Goal: Task Accomplishment & Management: Manage account settings

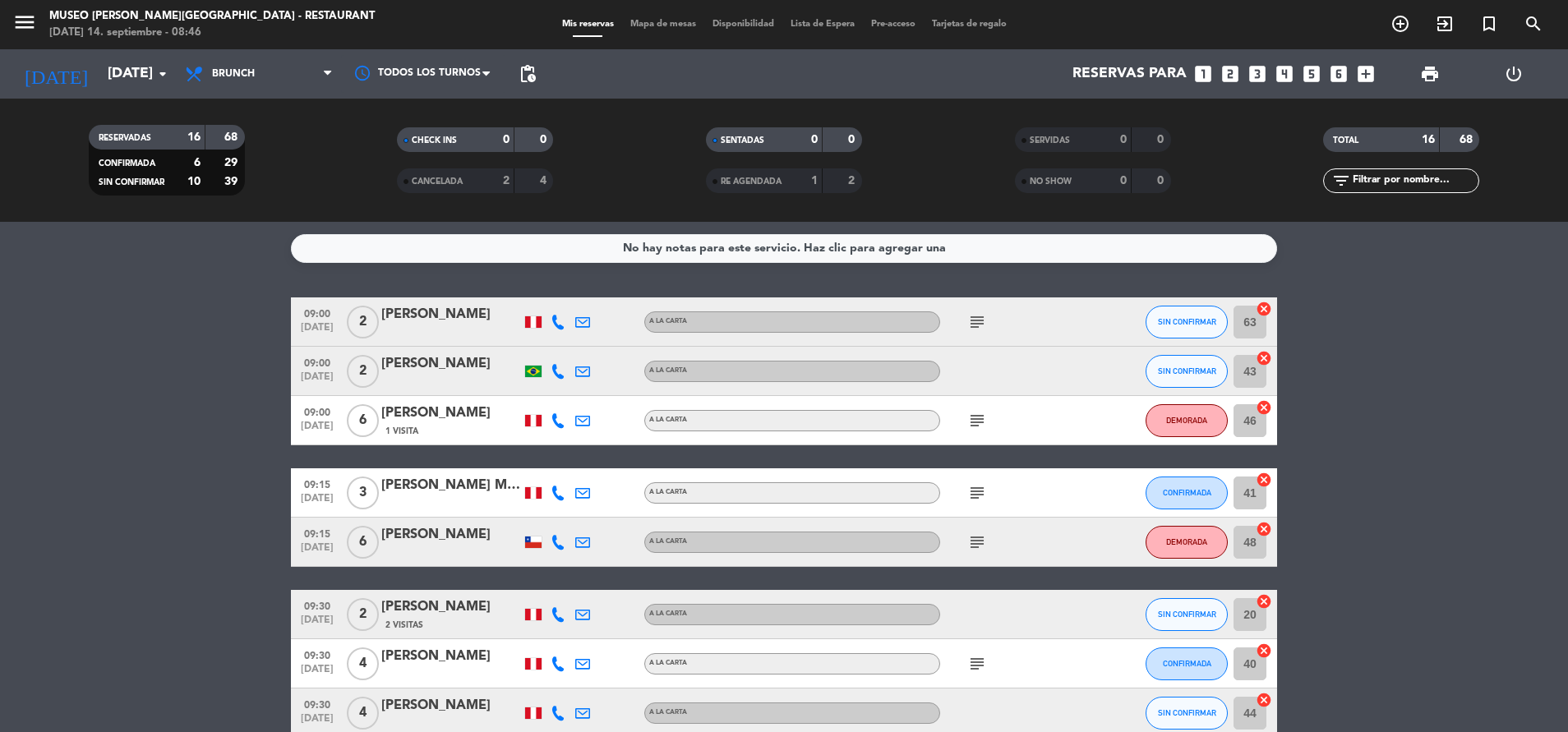
click at [970, 319] on icon "subject" at bounding box center [977, 322] width 19 height 19
click at [976, 422] on icon "subject" at bounding box center [977, 421] width 19 height 19
click at [970, 491] on icon "subject" at bounding box center [977, 493] width 19 height 19
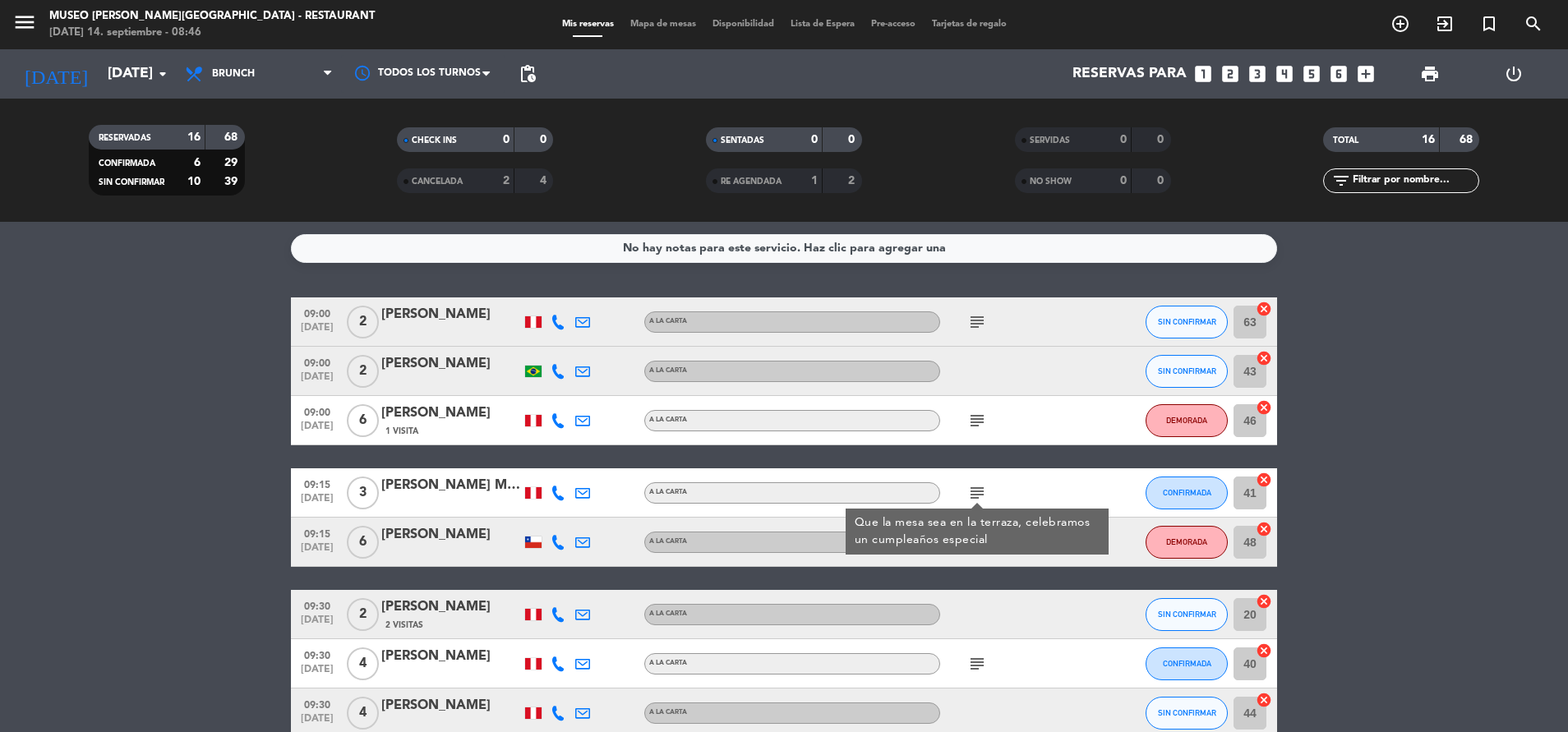
click at [973, 538] on div "Que la mesa sea en la terraza, celebramos un cumpleaños especial" at bounding box center [977, 532] width 246 height 35
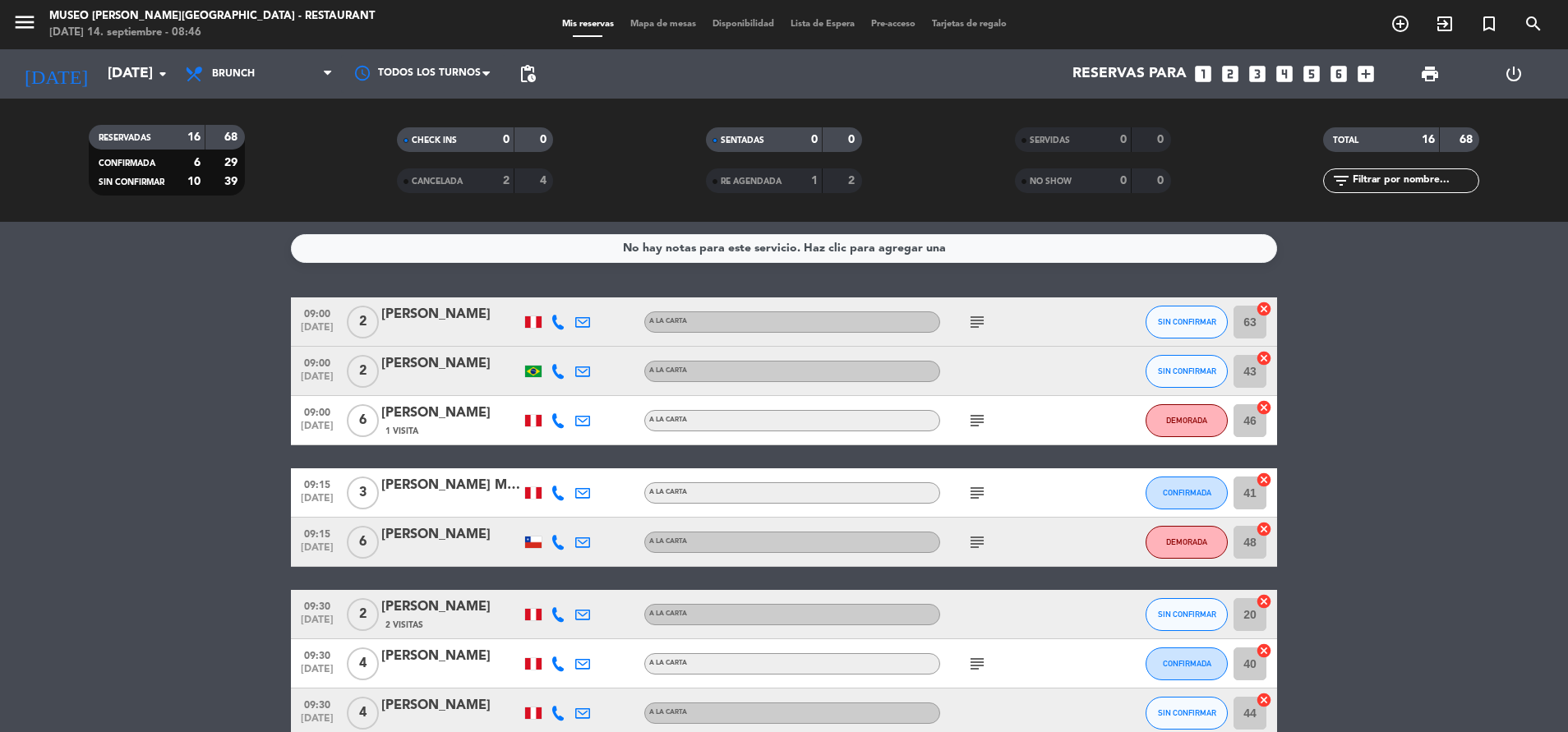
click at [973, 538] on icon "subject" at bounding box center [977, 542] width 19 height 19
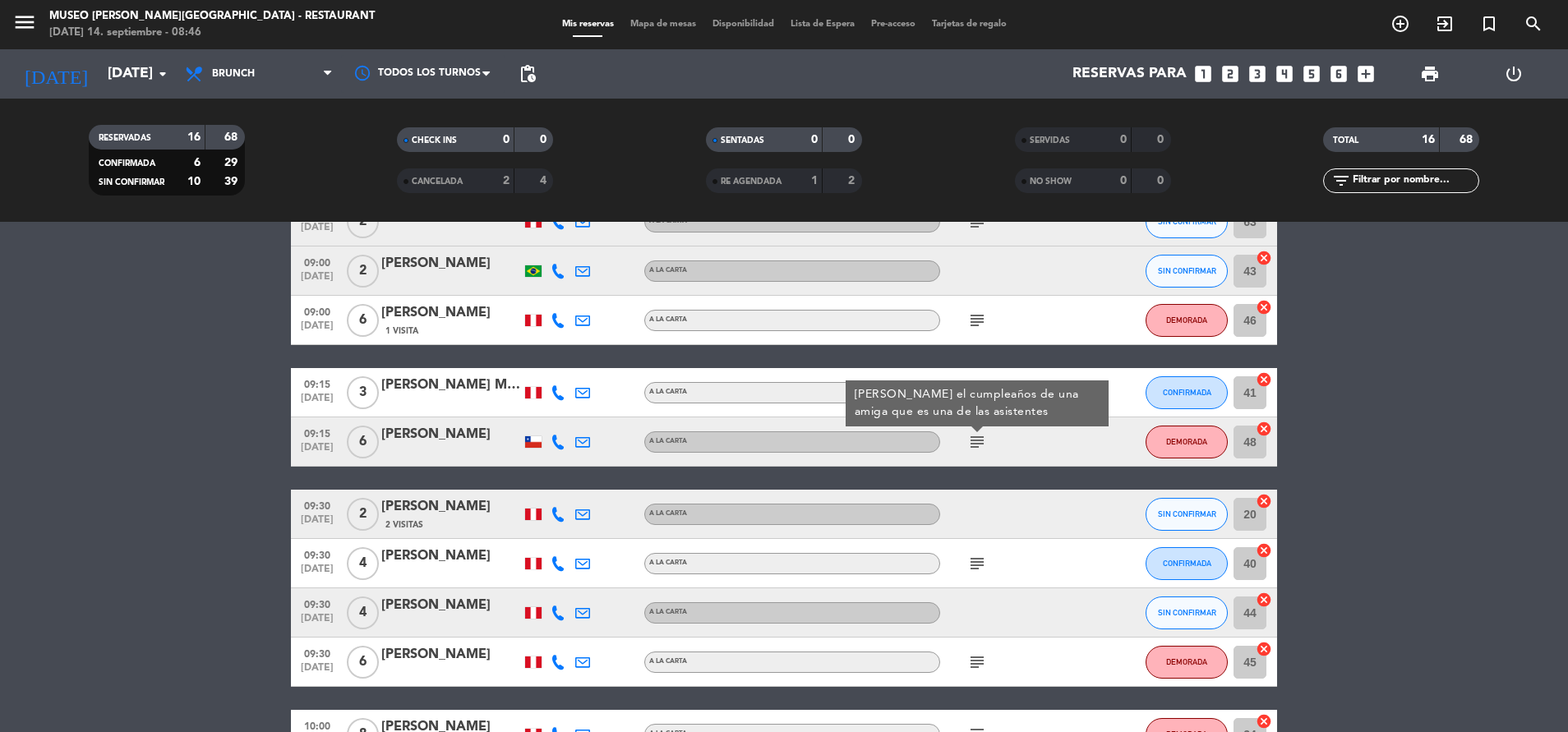
scroll to position [130, 0]
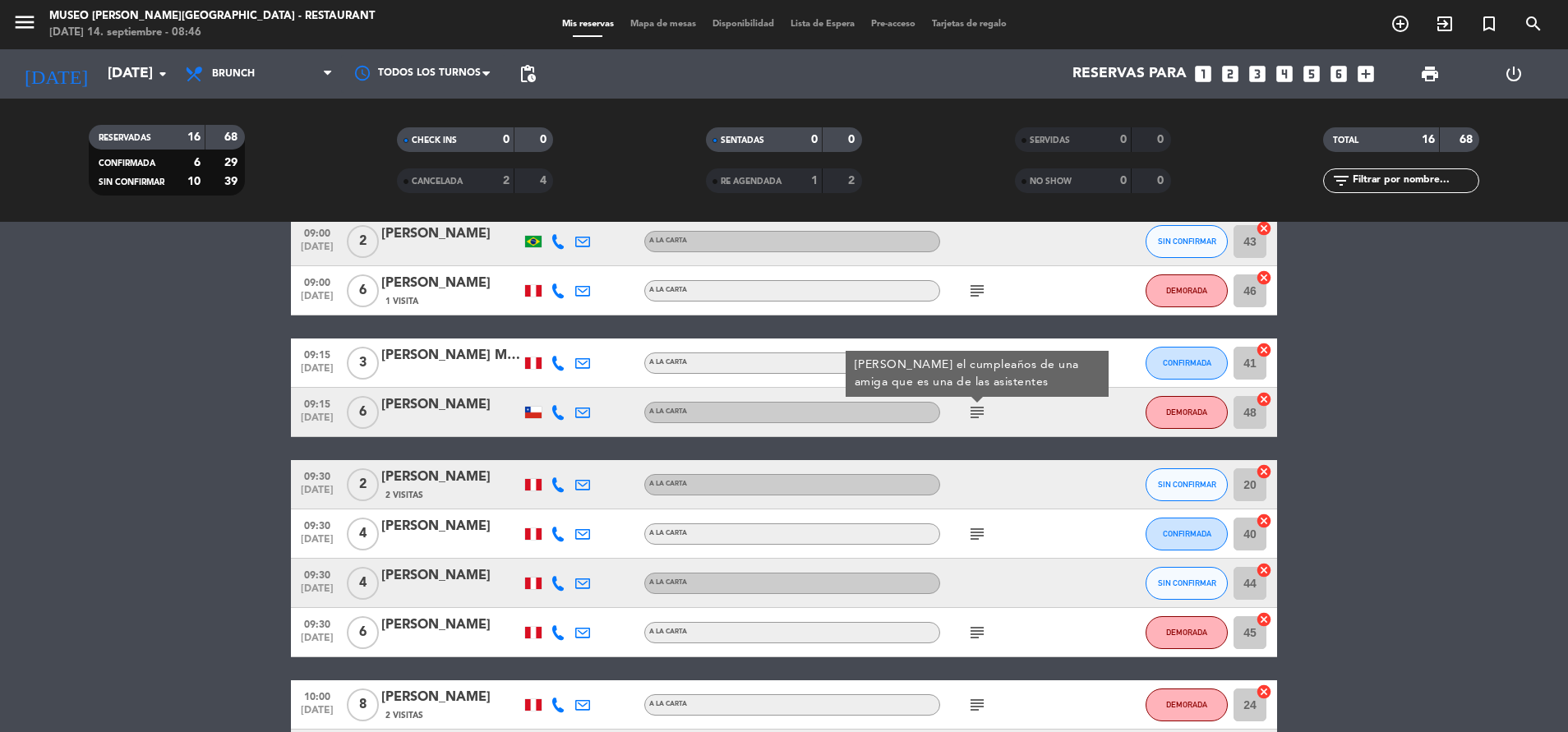
click at [973, 538] on icon "subject" at bounding box center [977, 534] width 19 height 19
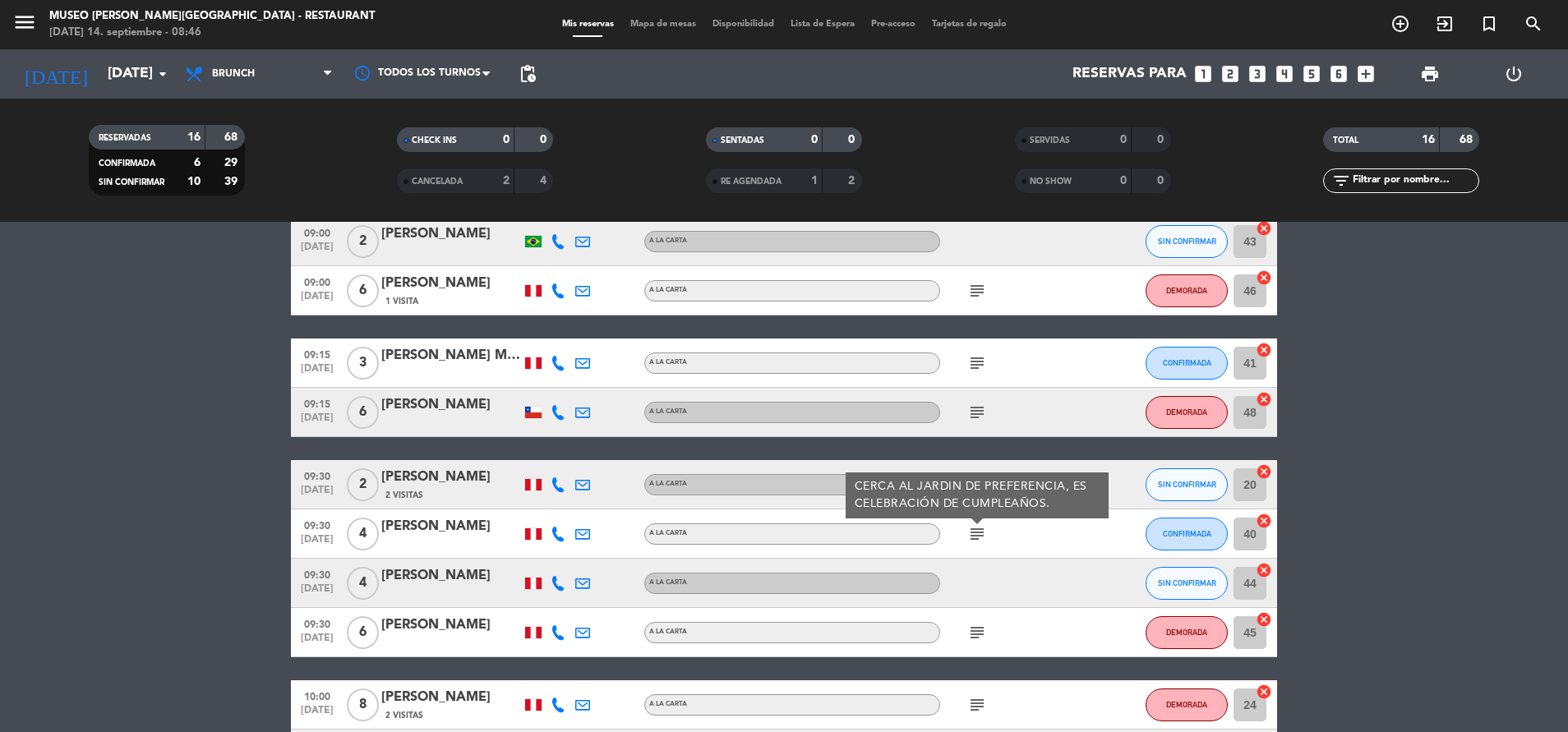
click at [970, 635] on icon "subject" at bounding box center [977, 633] width 19 height 19
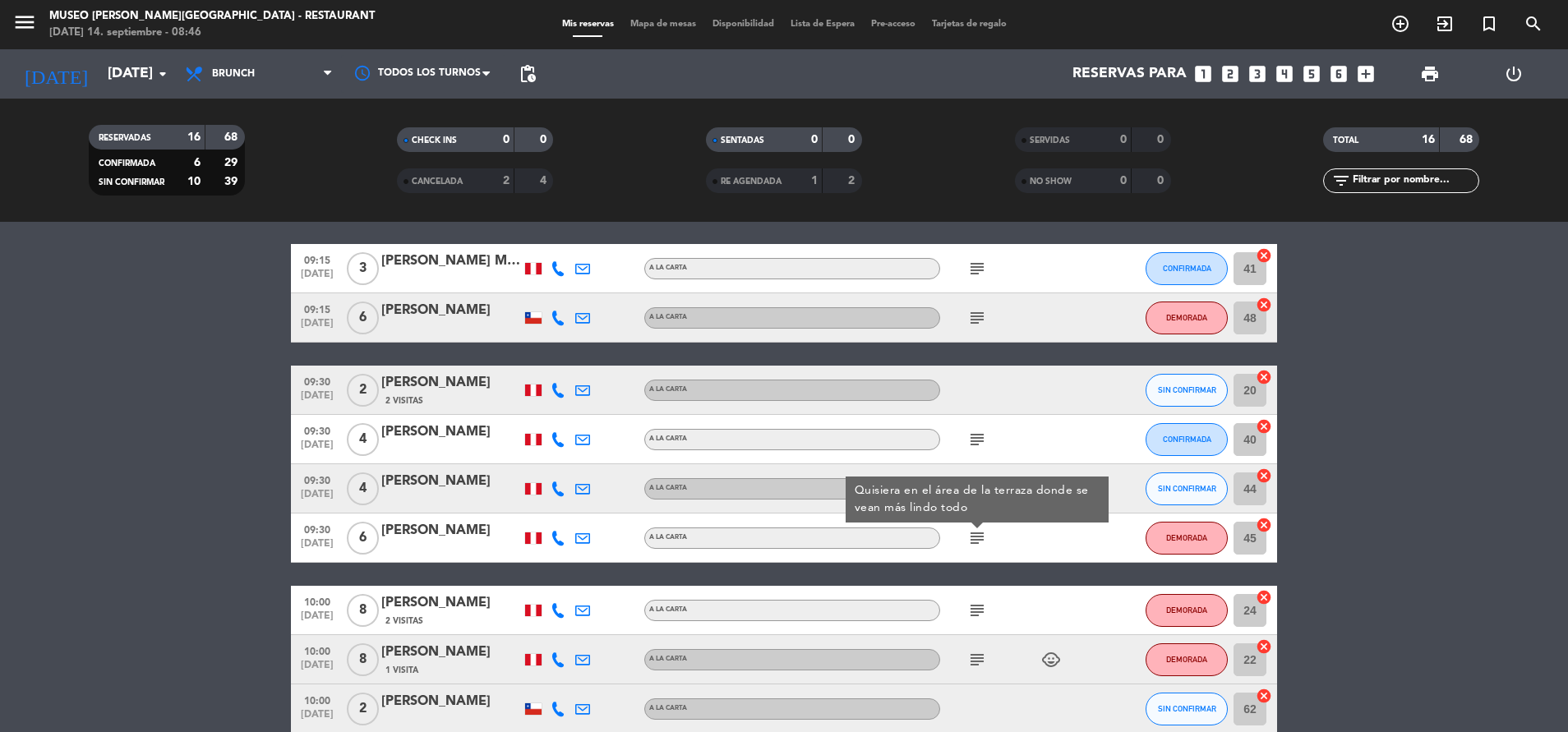
scroll to position [238, 0]
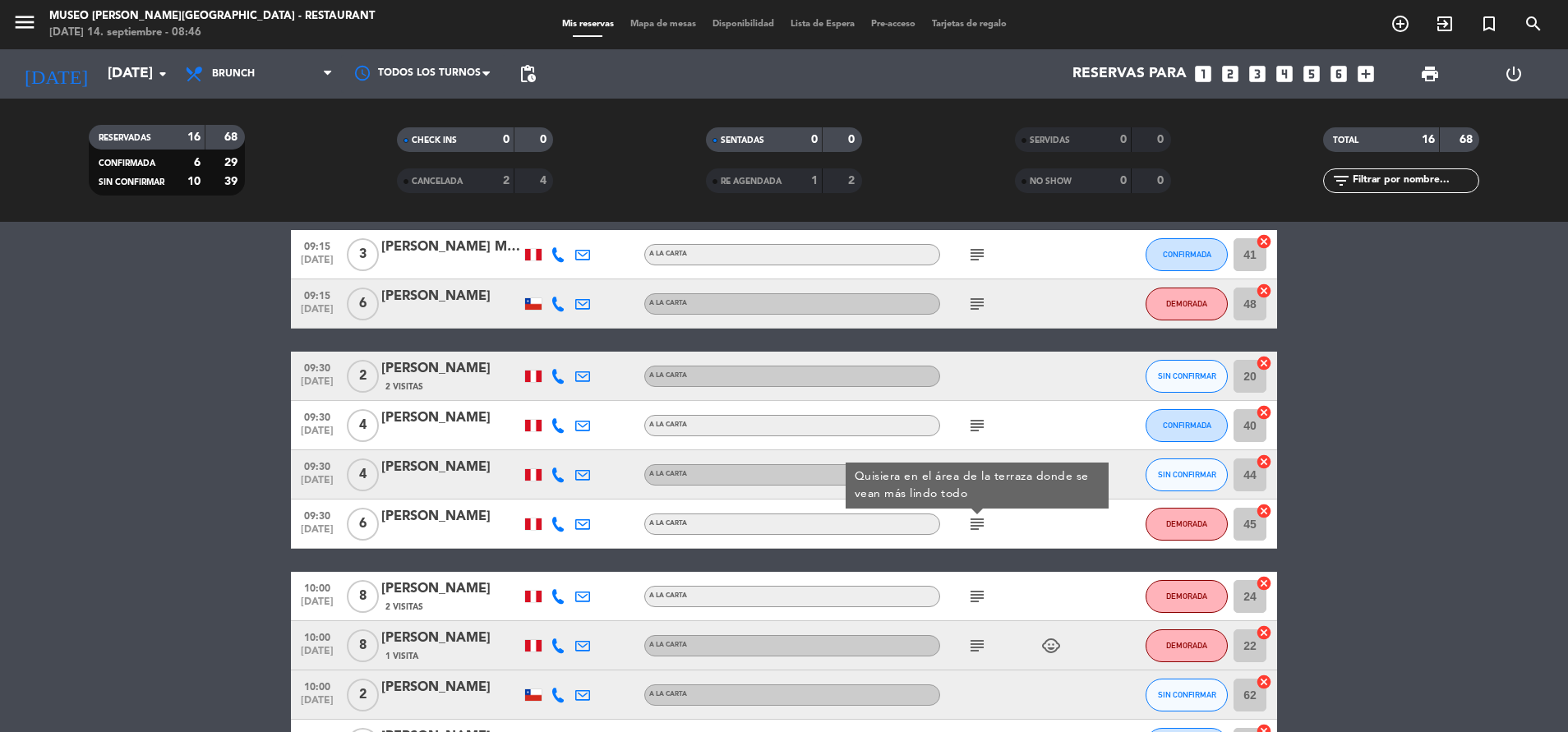
click at [980, 584] on div "subject" at bounding box center [1014, 596] width 148 height 48
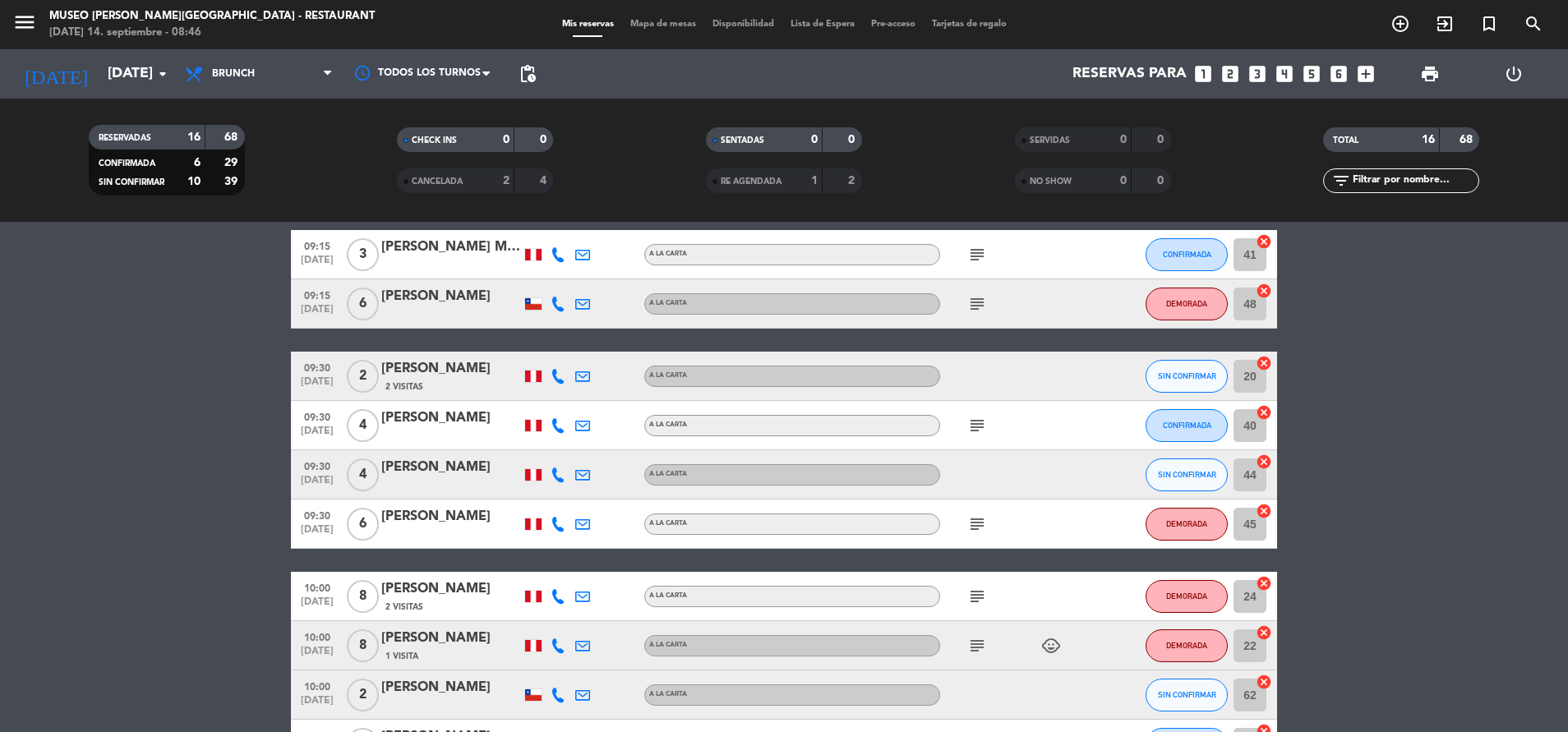
click at [977, 592] on icon "subject" at bounding box center [977, 596] width 19 height 19
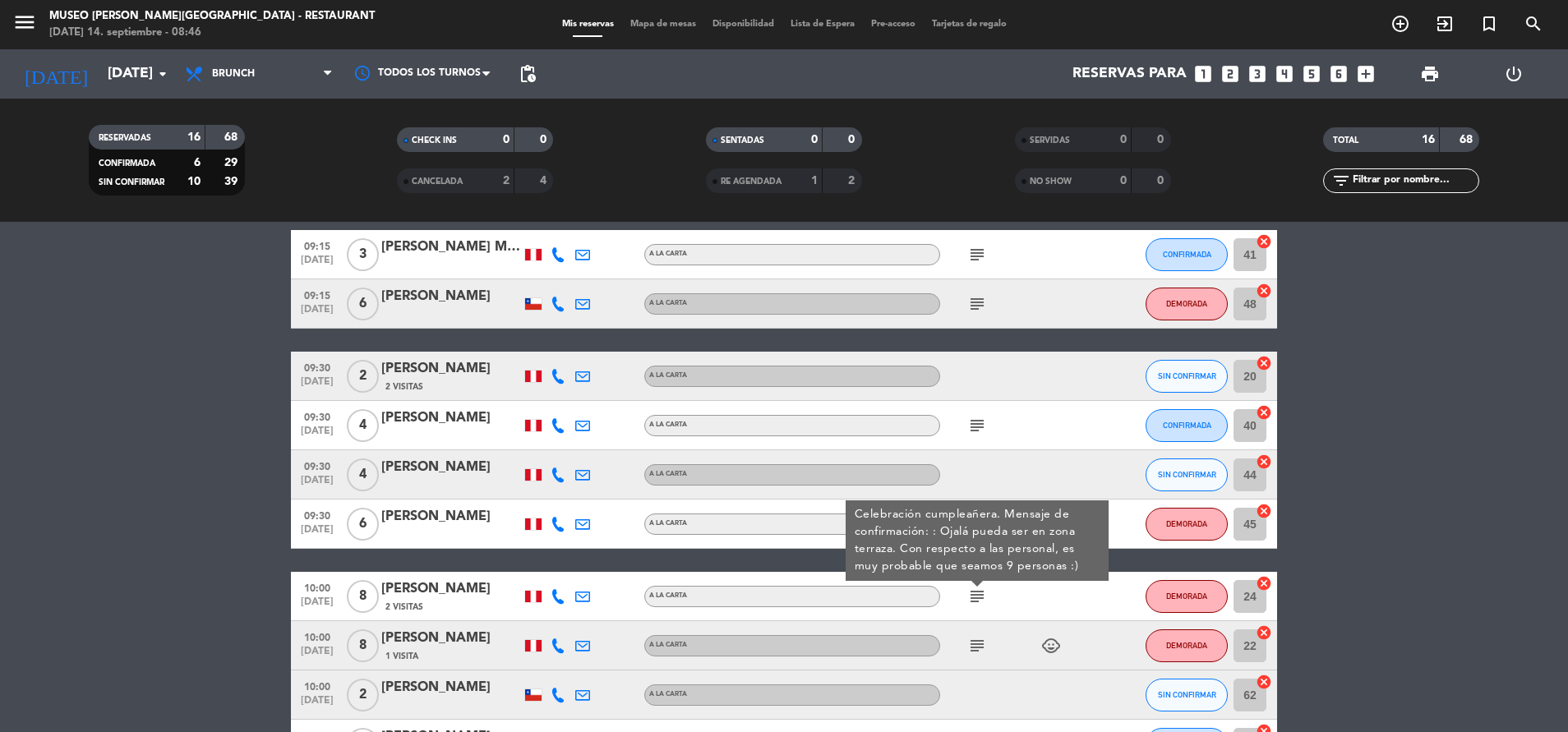
click at [977, 650] on icon "subject" at bounding box center [977, 645] width 19 height 19
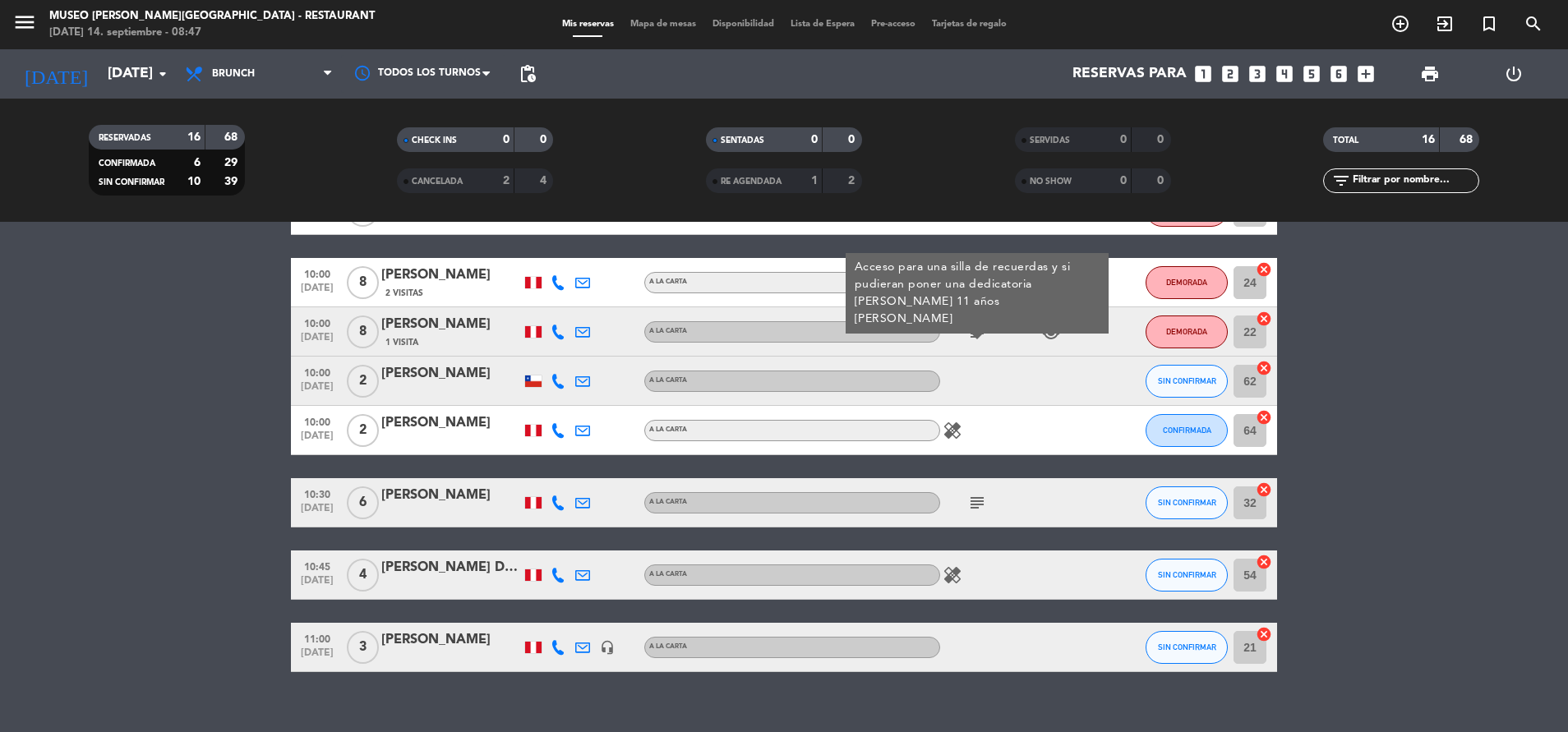
scroll to position [560, 0]
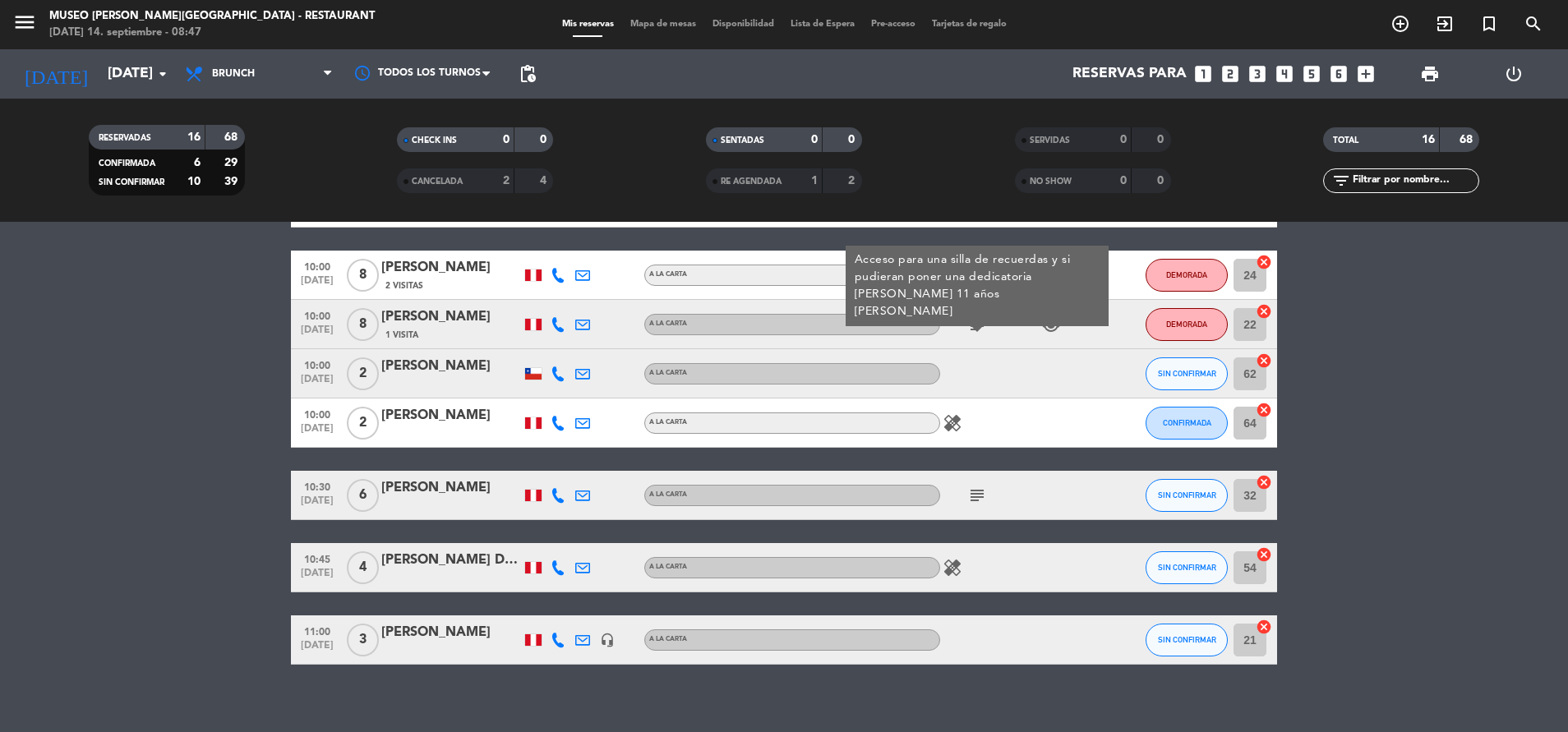
click at [970, 482] on div "subject" at bounding box center [1014, 495] width 148 height 48
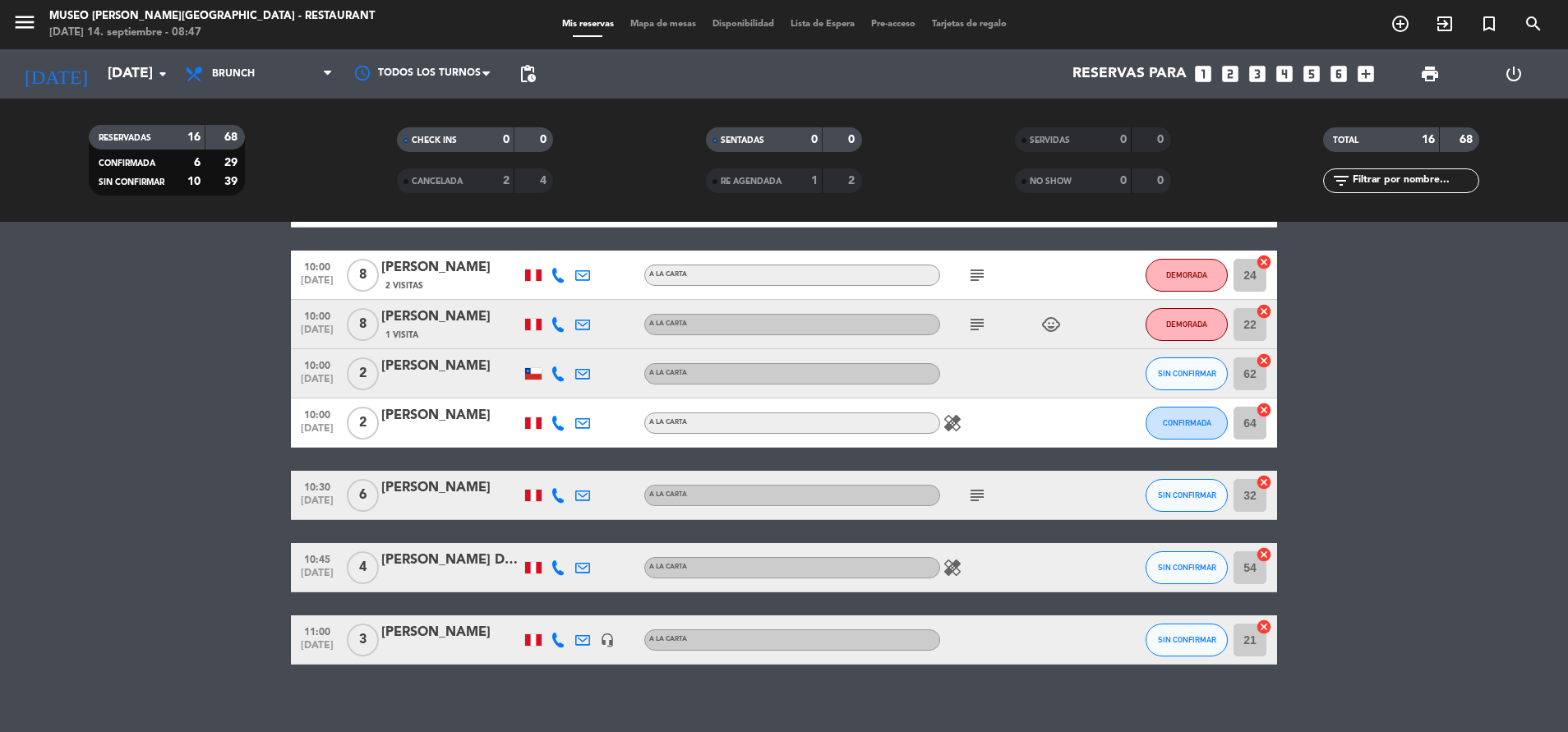
click at [978, 494] on icon "subject" at bounding box center [977, 495] width 19 height 19
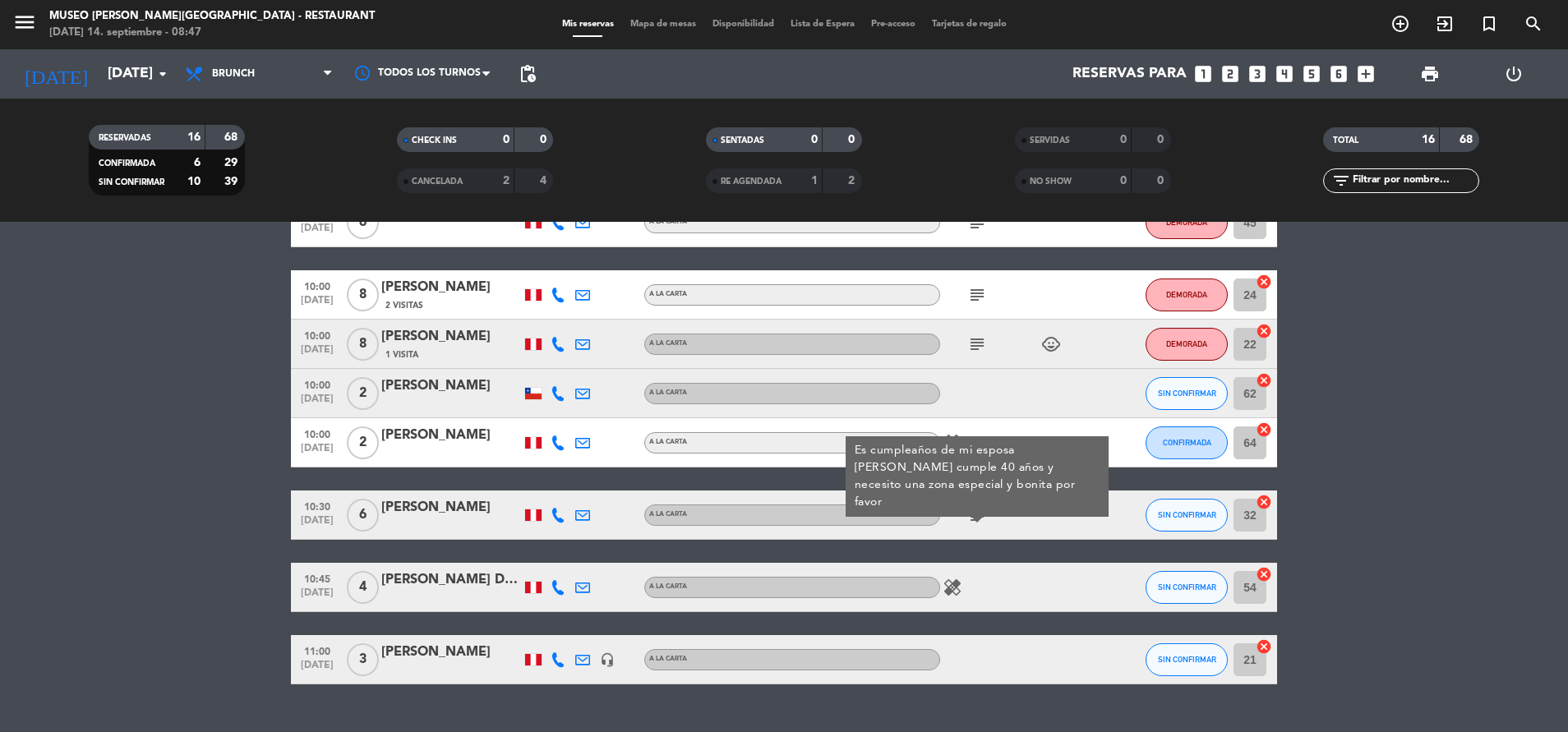
scroll to position [537, 0]
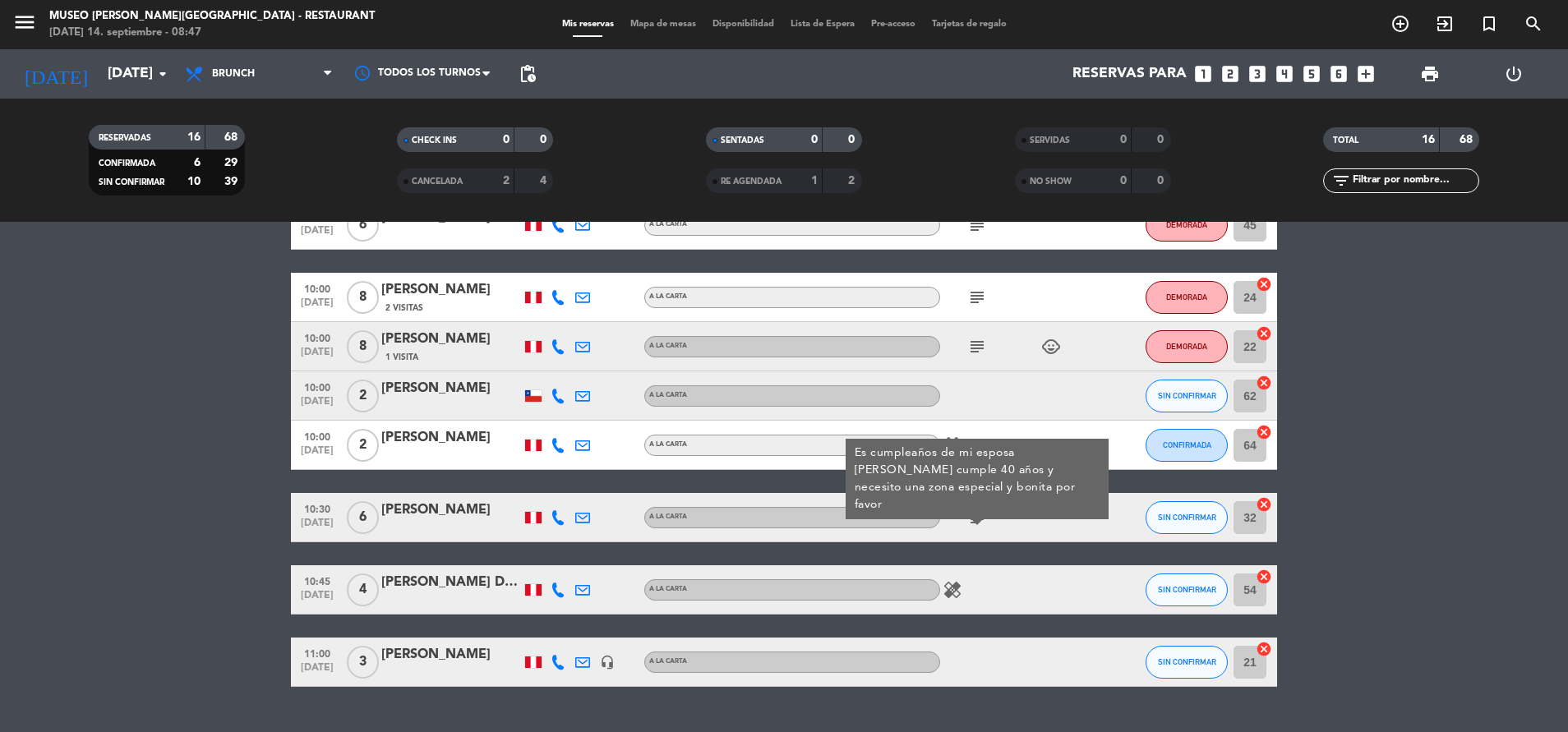
click at [971, 342] on icon "subject" at bounding box center [977, 347] width 19 height 19
